Goal: Task Accomplishment & Management: Complete application form

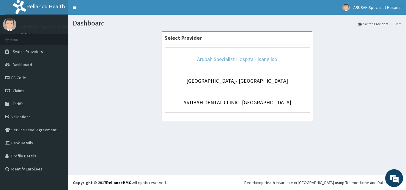
click at [222, 61] on link "Arubah Specialist Hospital- isang iso" at bounding box center [237, 59] width 80 height 7
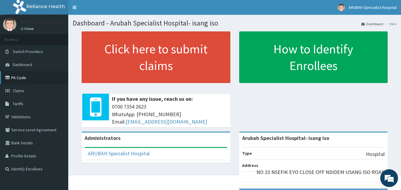
click at [24, 76] on link "PA Code" at bounding box center [34, 77] width 68 height 13
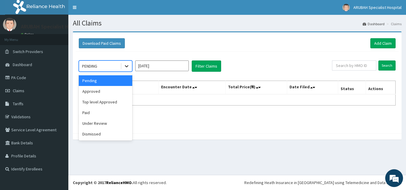
click at [128, 68] on icon at bounding box center [127, 66] width 6 height 6
click at [122, 90] on div "Approved" at bounding box center [105, 91] width 53 height 11
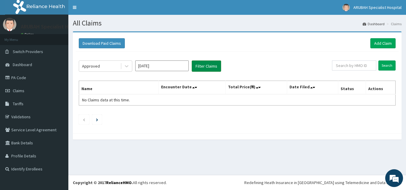
click at [206, 70] on button "Filter Claims" at bounding box center [206, 66] width 29 height 11
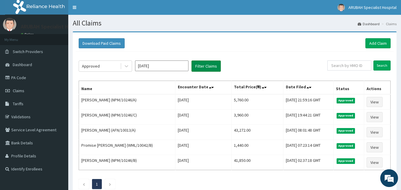
click at [206, 70] on button "Filter Claims" at bounding box center [206, 66] width 29 height 11
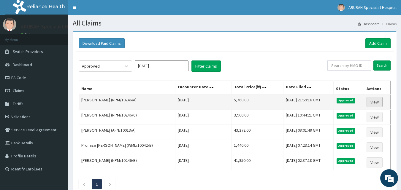
click at [379, 105] on link "View" at bounding box center [375, 102] width 16 height 10
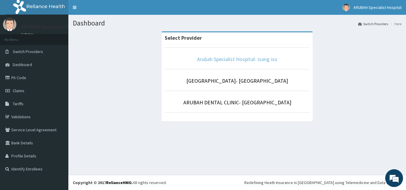
click at [225, 56] on link "Arubah Specialist Hospital- isang iso" at bounding box center [237, 59] width 80 height 7
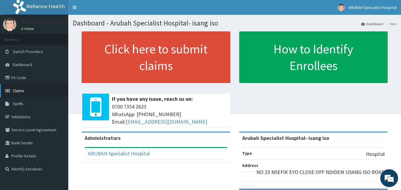
click at [22, 92] on span "Claims" at bounding box center [19, 90] width 12 height 5
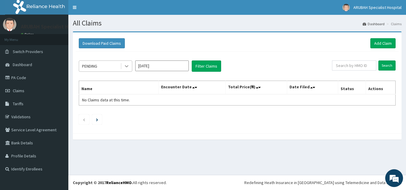
click at [129, 64] on div at bounding box center [126, 66] width 11 height 11
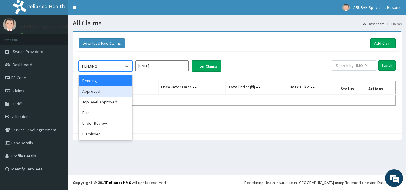
click at [105, 93] on div "Approved" at bounding box center [105, 91] width 53 height 11
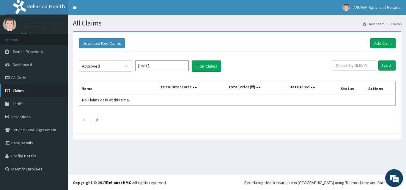
click at [24, 90] on link "Claims" at bounding box center [34, 90] width 68 height 13
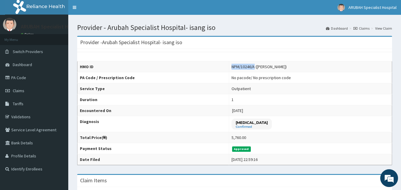
drag, startPoint x: 251, startPoint y: 68, endPoint x: 227, endPoint y: 67, distance: 24.6
click at [229, 67] on td "NPM/10246/A ([PERSON_NAME])" at bounding box center [310, 66] width 163 height 11
copy div "NPM/10246/A"
click at [26, 81] on link "PA Code" at bounding box center [34, 77] width 68 height 13
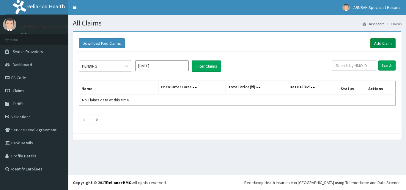
click at [380, 40] on link "Add Claim" at bounding box center [382, 43] width 25 height 10
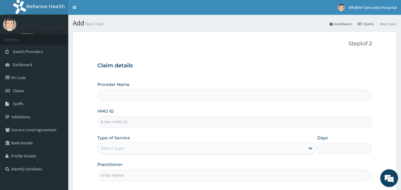
click at [136, 121] on input "HMO ID" at bounding box center [234, 122] width 275 height 12
type input "Arubah Specialist Hospital- isang iso"
paste input "NPM/10246/A"
type input "NPM/10246/A"
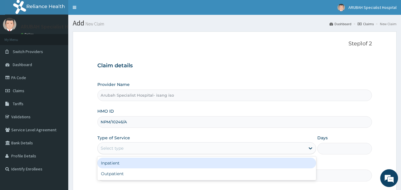
click at [142, 149] on div "Select type" at bounding box center [202, 149] width 208 height 10
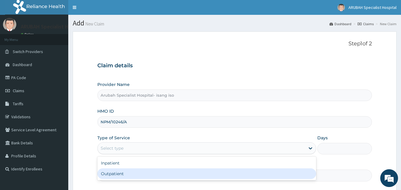
click at [142, 172] on div "Outpatient" at bounding box center [206, 174] width 219 height 11
type input "1"
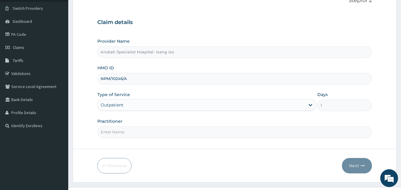
scroll to position [48, 0]
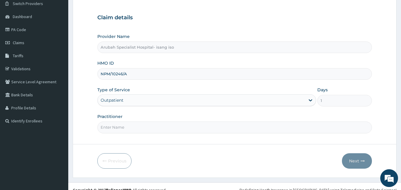
click at [189, 129] on input "Practitioner" at bounding box center [234, 128] width 275 height 12
type input "DR. ITAM"
click at [225, 141] on form "Step 1 of 2 Claim details Provider Name Arubah Specialist Hospital- isang iso H…" at bounding box center [235, 80] width 324 height 195
click at [360, 160] on button "Next" at bounding box center [357, 160] width 30 height 15
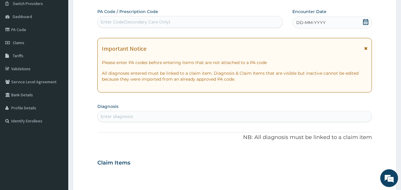
click at [367, 23] on icon at bounding box center [366, 22] width 6 height 6
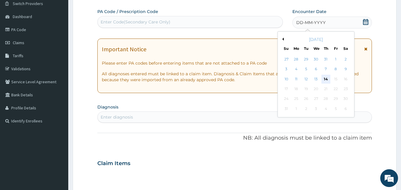
click at [324, 79] on div "14" at bounding box center [326, 79] width 9 height 9
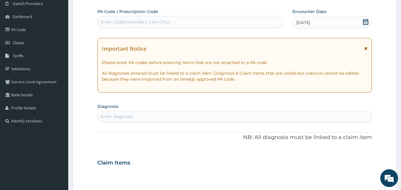
click at [217, 121] on div "Enter diagnosis" at bounding box center [235, 117] width 274 height 10
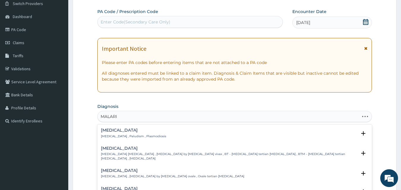
type input "MALARIA"
click at [206, 129] on div "Malaria Malaria , Paludism , Plasmodiosis" at bounding box center [235, 133] width 268 height 10
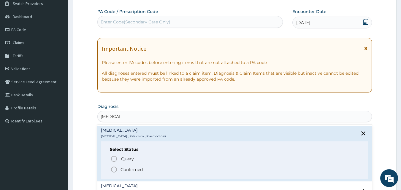
click at [202, 136] on div "Malaria Malaria , Paludism , Plasmodiosis" at bounding box center [235, 133] width 268 height 10
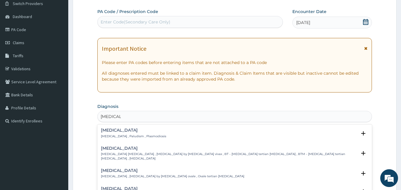
click at [151, 133] on div "Malaria Malaria , Paludism , Plasmodiosis" at bounding box center [235, 133] width 268 height 10
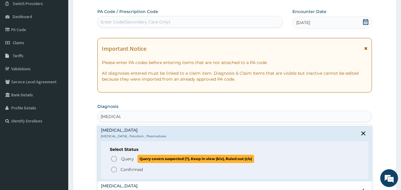
click at [113, 159] on icon "status option query" at bounding box center [113, 159] width 7 height 7
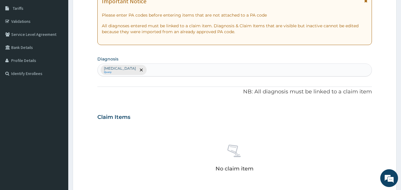
scroll to position [127, 0]
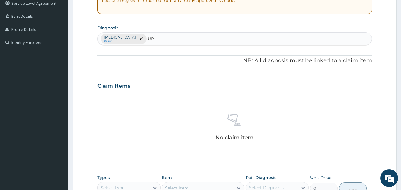
type input "U"
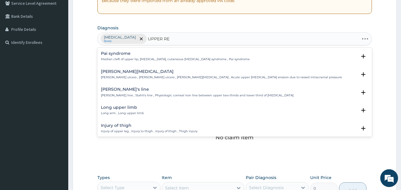
type input "UPPER RES"
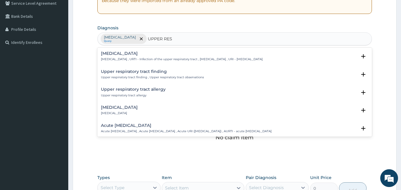
click at [149, 58] on p "Upper respiratory infection , URTI - Infection of the upper respiratory tract ,…" at bounding box center [182, 59] width 162 height 4
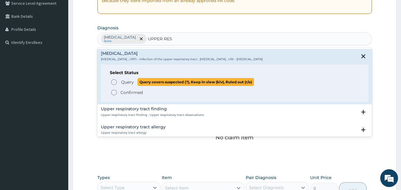
click at [114, 81] on icon "status option query" at bounding box center [113, 82] width 7 height 7
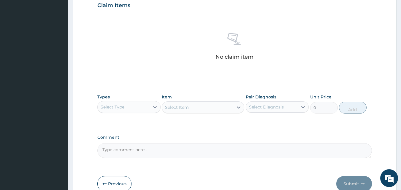
scroll to position [210, 0]
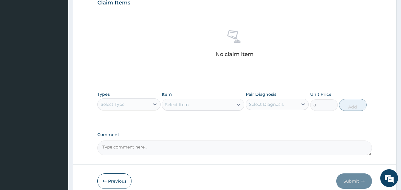
click at [133, 106] on div "Select Type" at bounding box center [124, 105] width 52 height 10
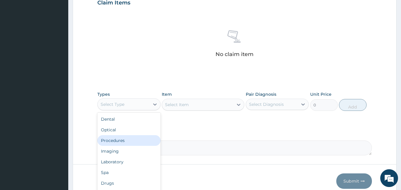
scroll to position [20, 0]
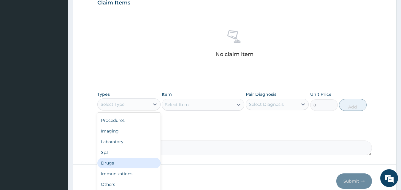
click at [108, 163] on div "Drugs" at bounding box center [128, 163] width 63 height 11
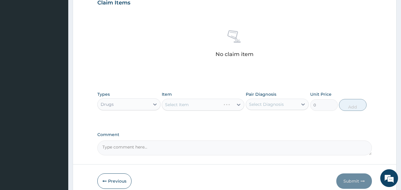
click at [184, 105] on div "Select Item" at bounding box center [203, 105] width 83 height 12
click at [199, 105] on div "Select Item" at bounding box center [197, 105] width 71 height 10
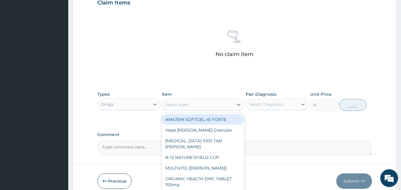
click at [200, 120] on div "AMATEM SOFTGEL x6 FORTE" at bounding box center [203, 119] width 83 height 11
type input "528"
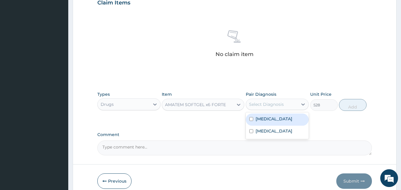
click at [293, 105] on div "Select Diagnosis" at bounding box center [272, 105] width 52 height 10
click at [267, 120] on label "Malaria" at bounding box center [274, 119] width 37 height 6
checkbox input "true"
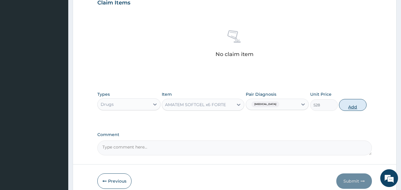
click at [354, 102] on button "Add" at bounding box center [353, 105] width 28 height 12
type input "0"
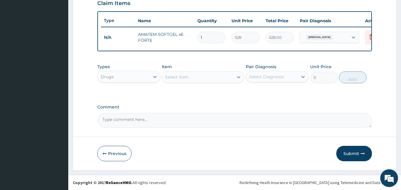
click at [204, 41] on input "1" at bounding box center [211, 38] width 28 height 12
type input "0.00"
type input "6"
type input "3168.00"
type input "6"
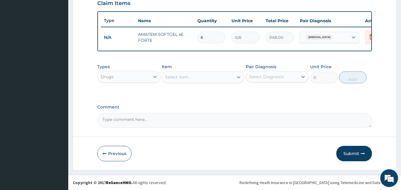
click at [205, 46] on tr "N/A AMATEM SOFTGEL x6 FORTE 6 528 3168.00 Malaria Delete" at bounding box center [246, 37] width 291 height 20
click at [218, 78] on div "Select Item" at bounding box center [197, 77] width 71 height 10
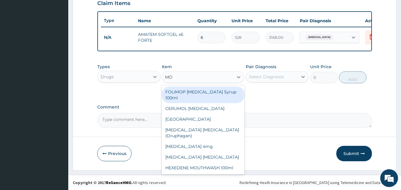
type input "MON"
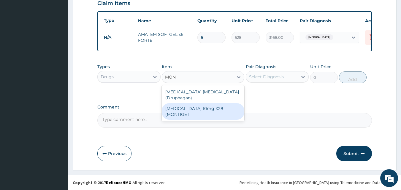
click at [209, 109] on div "MONTELUKAST 10mg X28 (MONTIGET" at bounding box center [203, 111] width 83 height 17
type input "184.8"
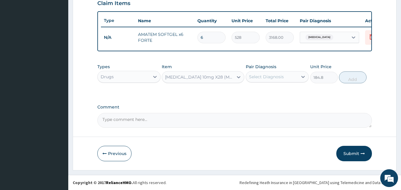
click at [273, 80] on div "Select Diagnosis" at bounding box center [266, 77] width 35 height 6
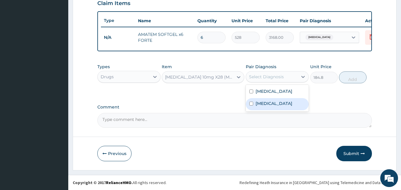
click at [273, 107] on label "Upper respiratory infection" at bounding box center [274, 104] width 37 height 6
checkbox input "true"
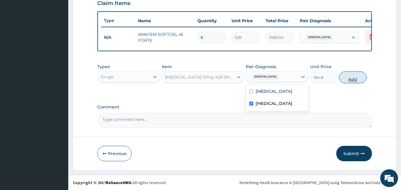
click at [355, 80] on button "Add" at bounding box center [353, 78] width 28 height 12
type input "0"
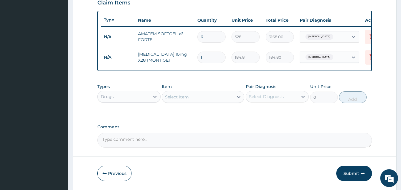
type input "10"
type input "1848.00"
type input "10"
click at [188, 103] on div "Select Item" at bounding box center [203, 97] width 83 height 12
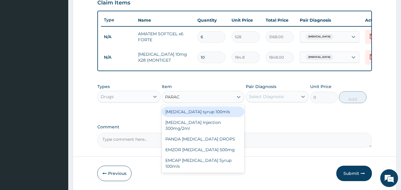
type input "PARACE"
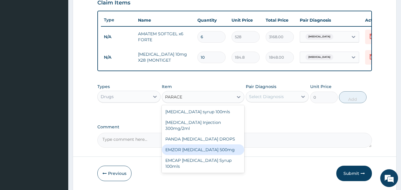
click at [206, 155] on div "EMZOR PARACETAMOL 500mg" at bounding box center [203, 150] width 83 height 11
type input "26.4"
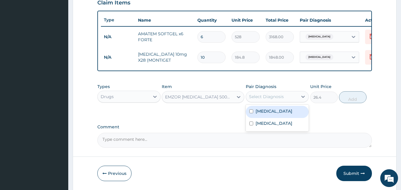
click at [292, 98] on div "Select Diagnosis" at bounding box center [272, 97] width 52 height 10
click at [281, 113] on div "Malaria" at bounding box center [277, 112] width 63 height 12
checkbox input "true"
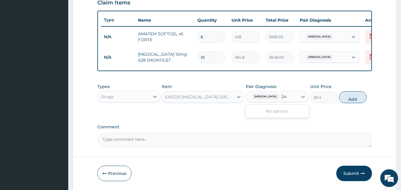
type input "2"
click at [284, 113] on div "Malaria" at bounding box center [277, 112] width 63 height 12
checkbox input "false"
drag, startPoint x: 318, startPoint y: 132, endPoint x: 276, endPoint y: 106, distance: 49.6
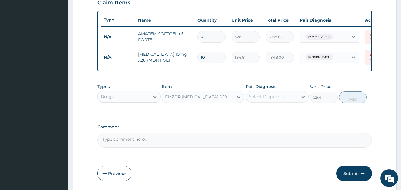
click at [276, 102] on div "Select Diagnosis" at bounding box center [272, 97] width 52 height 10
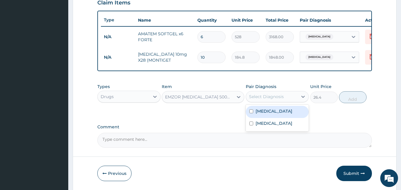
click at [263, 114] on label "Malaria" at bounding box center [274, 111] width 37 height 6
checkbox input "true"
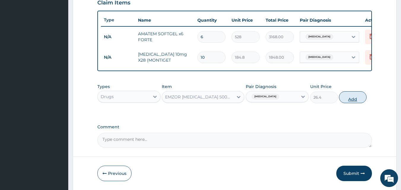
click at [352, 101] on button "Add" at bounding box center [353, 97] width 28 height 12
type input "0"
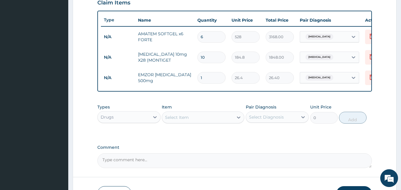
type input "0.00"
type input "2"
type input "52.80"
type input "24"
type input "633.60"
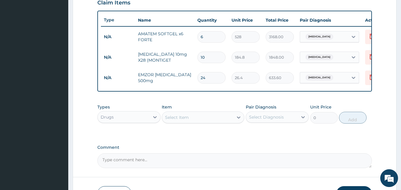
type input "24"
click at [201, 84] on td "24" at bounding box center [211, 78] width 34 height 18
click at [186, 121] on div "Select Item" at bounding box center [177, 118] width 24 height 6
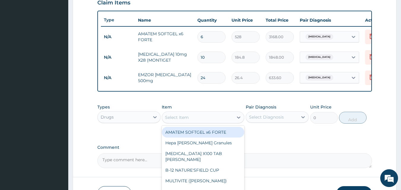
click at [274, 132] on div "Types Drugs Item option EMZOR PARACETAMOL 500mg, selected. option AMATEM SOFTGE…" at bounding box center [234, 118] width 275 height 34
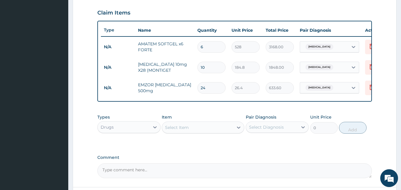
scroll to position [59, 0]
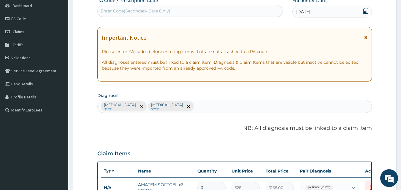
click at [192, 11] on div "Enter Code(Secondary Care Only)" at bounding box center [190, 11] width 185 height 10
paste input "PA/23A69E"
type input "PA/23A69E"
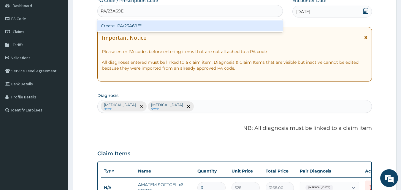
click at [194, 28] on div "Create "PA/23A69E"" at bounding box center [190, 25] width 186 height 11
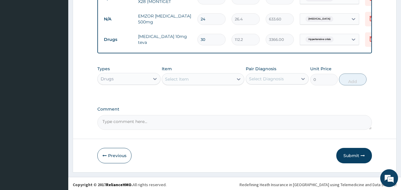
scroll to position [276, 0]
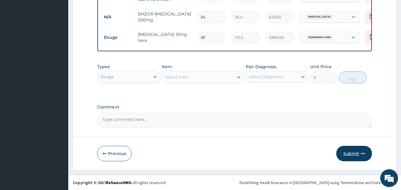
click at [351, 153] on button "Submit" at bounding box center [354, 153] width 36 height 15
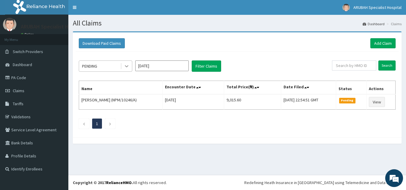
click at [127, 67] on icon at bounding box center [127, 67] width 4 height 2
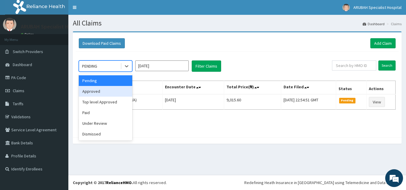
click at [125, 89] on div "Approved" at bounding box center [105, 91] width 53 height 11
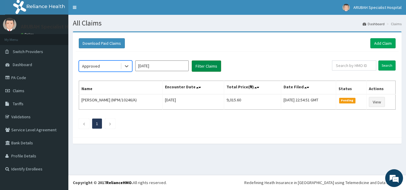
click at [201, 66] on button "Filter Claims" at bounding box center [206, 66] width 29 height 11
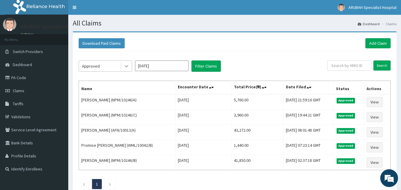
click at [128, 68] on icon at bounding box center [127, 66] width 6 height 6
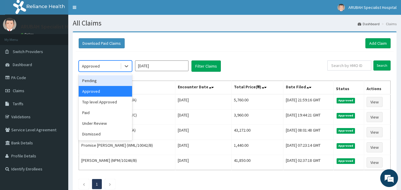
click at [115, 83] on div "Pending" at bounding box center [105, 80] width 53 height 11
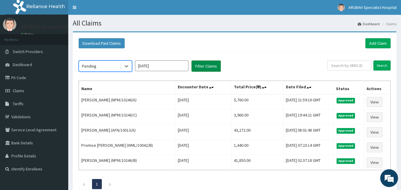
click at [205, 62] on button "Filter Claims" at bounding box center [206, 66] width 29 height 11
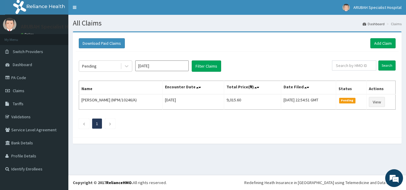
click at [149, 34] on div "Download Paid Claims Add Claim × Note you can only download claims within a max…" at bounding box center [237, 84] width 328 height 105
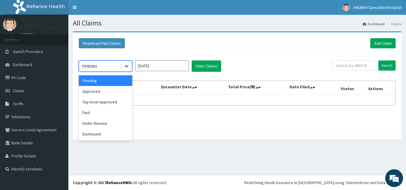
click at [124, 64] on icon at bounding box center [127, 66] width 6 height 6
click at [121, 91] on div "Approved" at bounding box center [105, 91] width 53 height 11
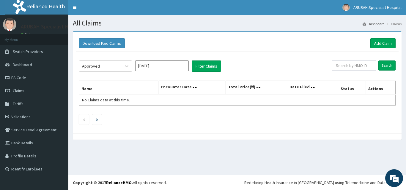
click at [211, 58] on div "Approved [DATE] Filter Claims Search Name Encounter Date Total Price(₦) Date Fi…" at bounding box center [237, 91] width 322 height 79
click at [210, 64] on button "Filter Claims" at bounding box center [206, 66] width 29 height 11
